Goal: Transaction & Acquisition: Purchase product/service

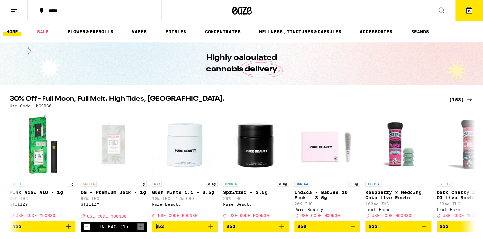
click at [467, 11] on span "15" at bounding box center [469, 11] width 4 height 4
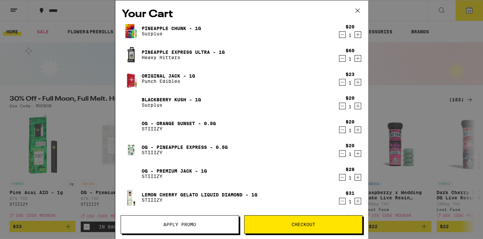
click at [295, 227] on button "Checkout" at bounding box center [303, 224] width 118 height 18
click at [298, 224] on span "Checkout" at bounding box center [304, 224] width 24 height 5
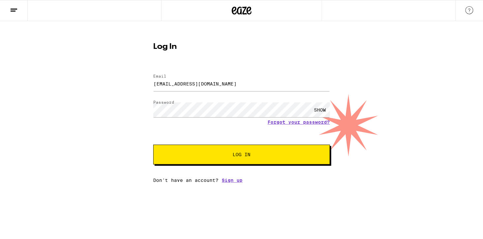
click at [243, 159] on button "Log In" at bounding box center [241, 154] width 177 height 20
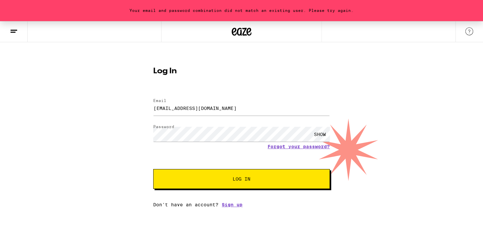
click at [324, 133] on div "SHOW" at bounding box center [320, 134] width 20 height 15
click at [236, 179] on span "Log In" at bounding box center [242, 178] width 18 height 5
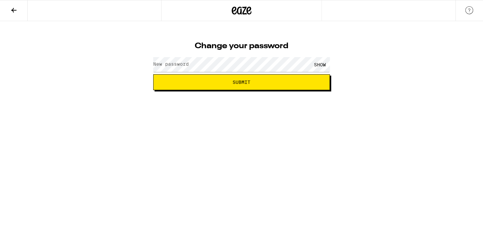
click at [322, 67] on div "SHOW" at bounding box center [320, 64] width 20 height 15
click at [200, 84] on button "Submit" at bounding box center [241, 82] width 177 height 16
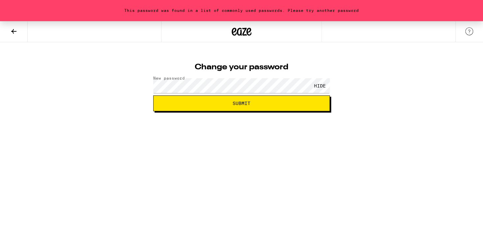
click at [232, 104] on span "Submit" at bounding box center [241, 103] width 165 height 5
click at [226, 107] on button "Submit" at bounding box center [241, 103] width 177 height 16
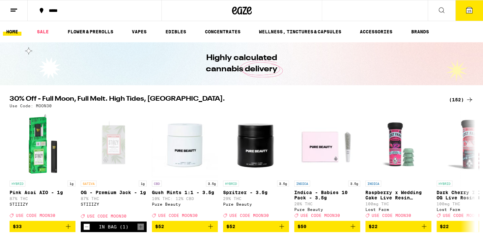
click at [471, 9] on span "15" at bounding box center [469, 11] width 4 height 4
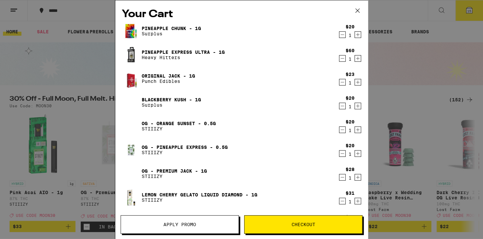
click at [179, 225] on span "Apply Promo" at bounding box center [180, 224] width 33 height 5
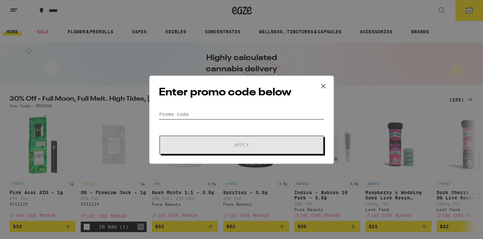
click at [160, 111] on input "Promo Code" at bounding box center [241, 114] width 165 height 10
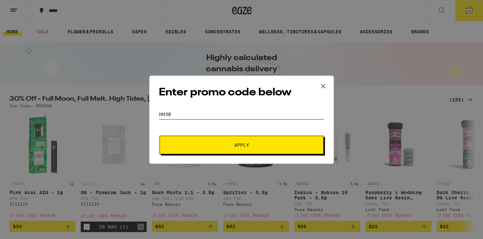
type input "HH30"
click at [240, 149] on button "Apply" at bounding box center [242, 144] width 164 height 18
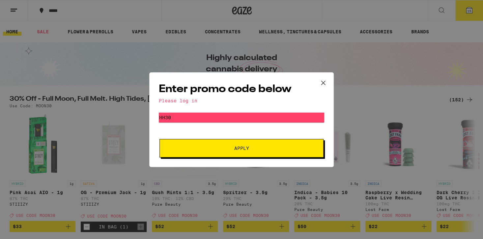
click at [183, 100] on div "Please log in" at bounding box center [241, 100] width 165 height 5
click at [326, 82] on icon at bounding box center [323, 83] width 10 height 10
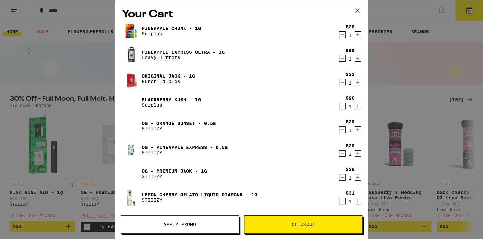
click at [9, 31] on div "Your Cart Pineapple Chunk - 1g Surplus $20 1 Pineapple Express Ultra - 1g Heavy…" at bounding box center [241, 119] width 483 height 239
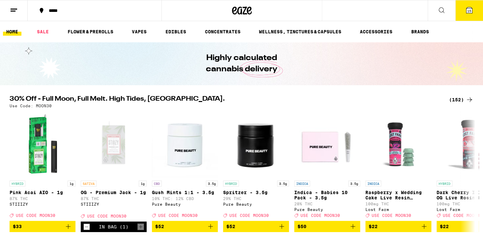
click at [12, 12] on icon at bounding box center [14, 10] width 8 height 8
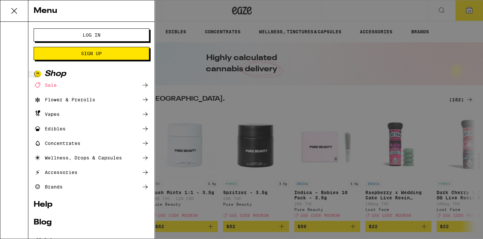
click at [90, 54] on span "Sign Up" at bounding box center [91, 53] width 21 height 5
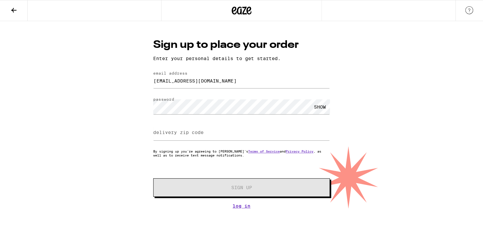
click at [155, 131] on label "delivery zip code" at bounding box center [178, 132] width 50 height 5
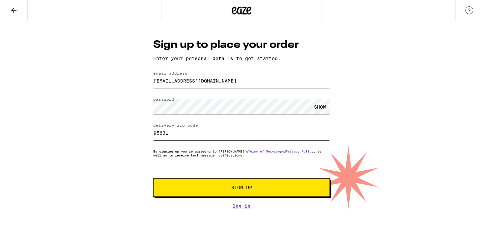
type input "95831"
click at [248, 190] on span "Sign Up" at bounding box center [241, 187] width 21 height 5
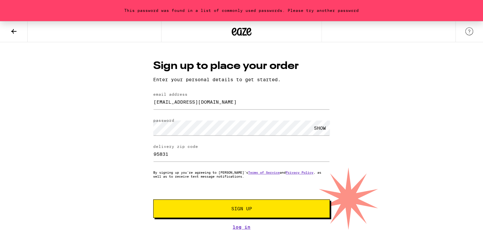
click at [333, 67] on div "Sign up to place your order Enter your personal details to get started. email a…" at bounding box center [242, 144] width 190 height 171
click at [240, 211] on span "Sign Up" at bounding box center [241, 208] width 21 height 5
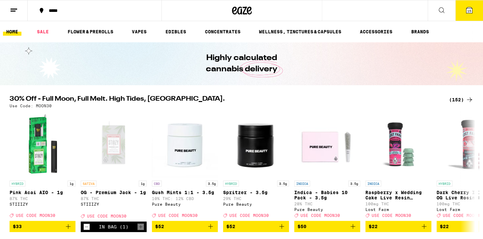
click at [470, 10] on span "15" at bounding box center [469, 11] width 4 height 4
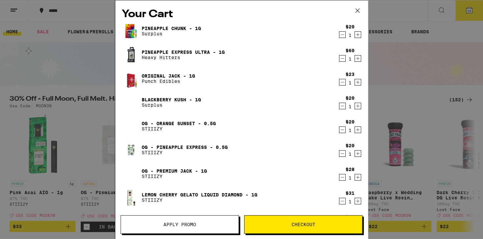
click at [298, 221] on button "Checkout" at bounding box center [303, 224] width 118 height 18
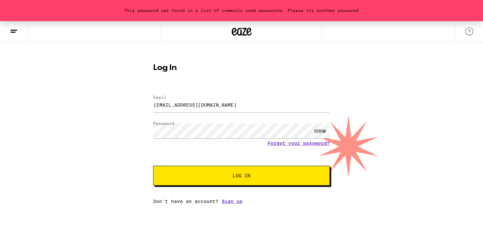
click at [241, 174] on span "Log In" at bounding box center [242, 175] width 18 height 5
click at [245, 180] on button "Log In" at bounding box center [241, 175] width 177 height 20
click at [245, 179] on button "Log In" at bounding box center [241, 175] width 177 height 20
